Goal: Information Seeking & Learning: Learn about a topic

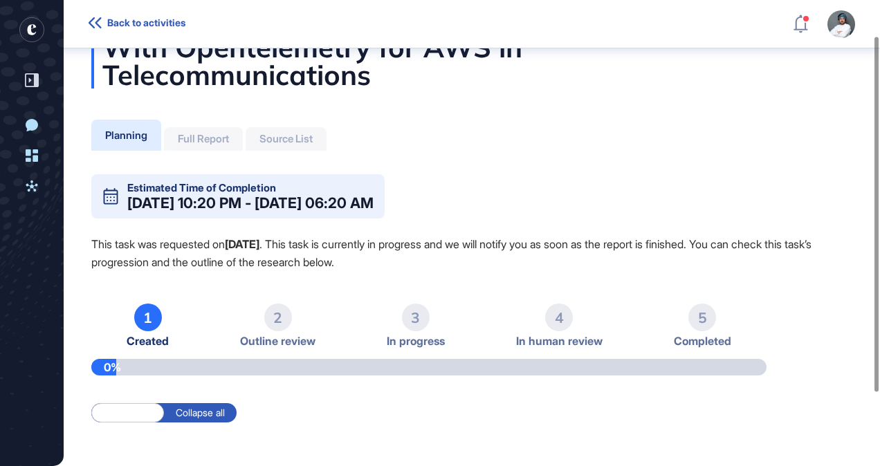
scroll to position [71, 0]
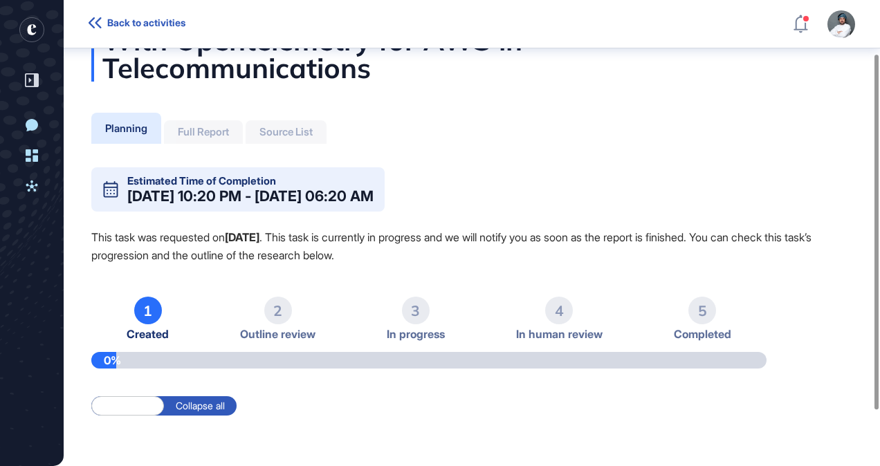
click at [203, 138] on div "Full Report" at bounding box center [203, 132] width 79 height 24
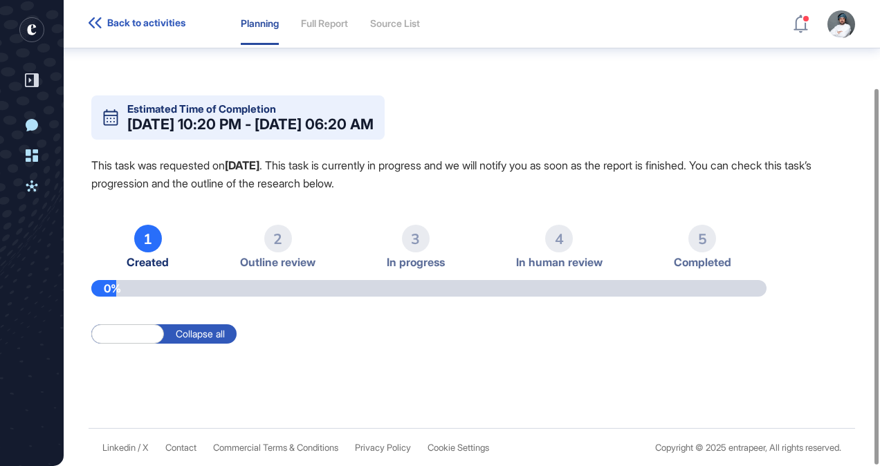
scroll to position [0, 0]
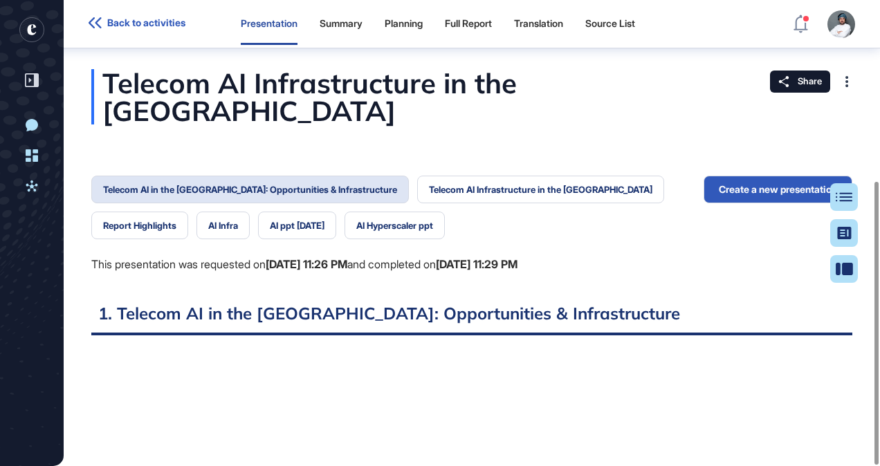
scroll to position [6, 1]
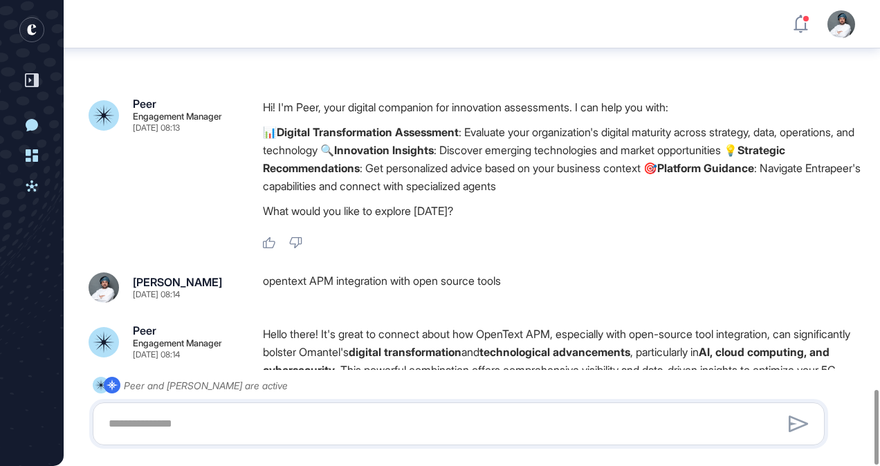
scroll to position [2423, 0]
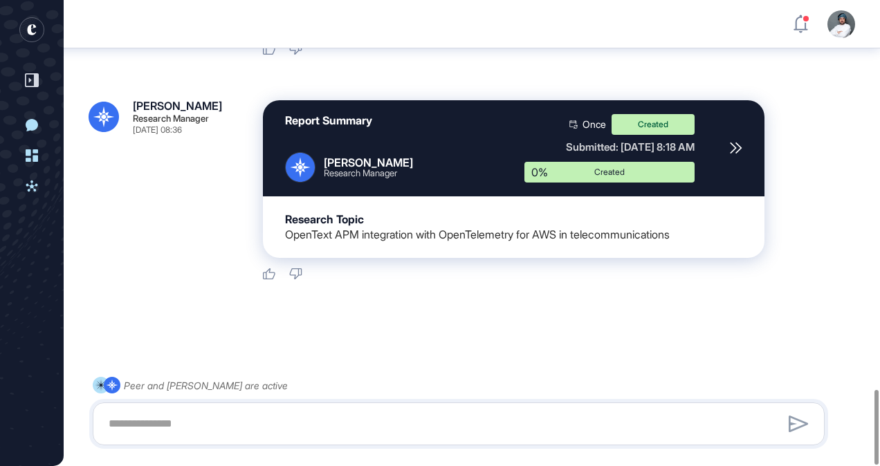
click at [470, 219] on div "Research Topic OpenText APM integration with OpenTelemetry for AWS in telecommu…" at bounding box center [513, 227] width 457 height 29
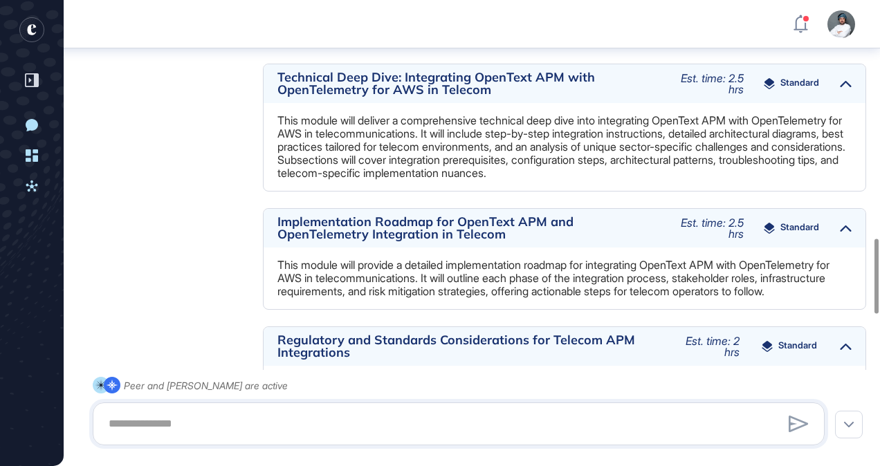
scroll to position [1481, 0]
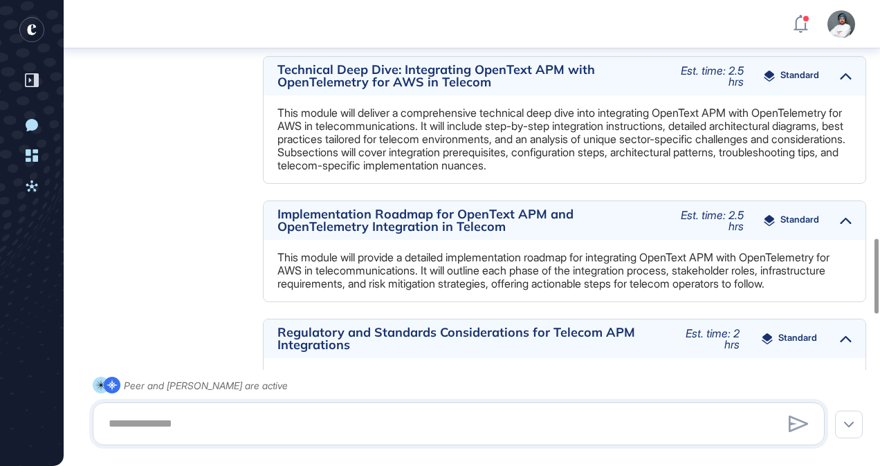
click at [473, 234] on div "Implementation Roadmap for OpenText APM and OpenTelemetry Integration in Teleco…" at bounding box center [564, 220] width 602 height 39
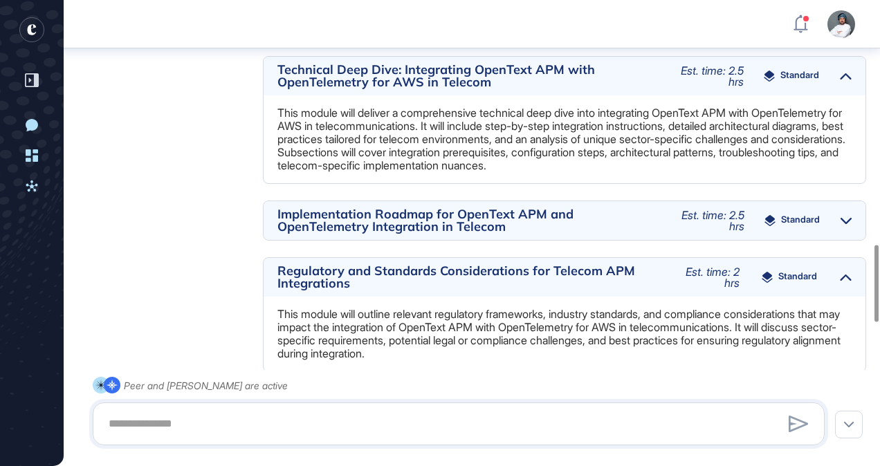
click at [447, 223] on div "Implementation Roadmap for OpenText APM and OpenTelemetry Integration in Telecom" at bounding box center [467, 220] width 380 height 25
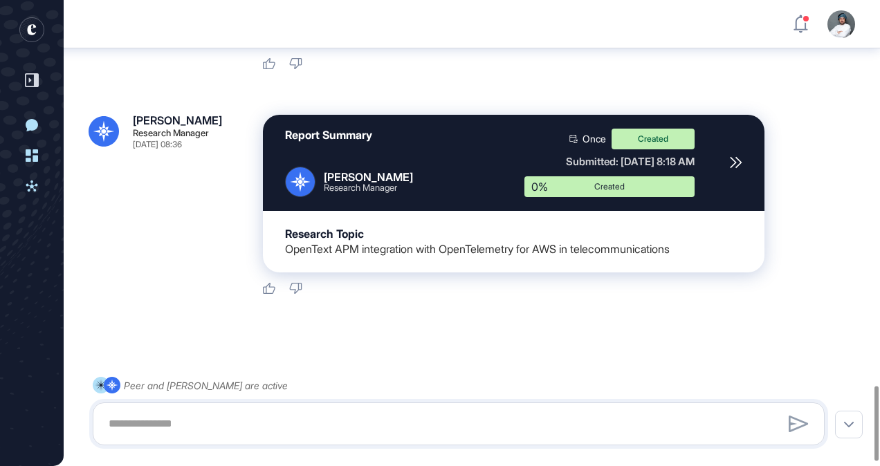
scroll to position [2399, 0]
